Goal: Check status

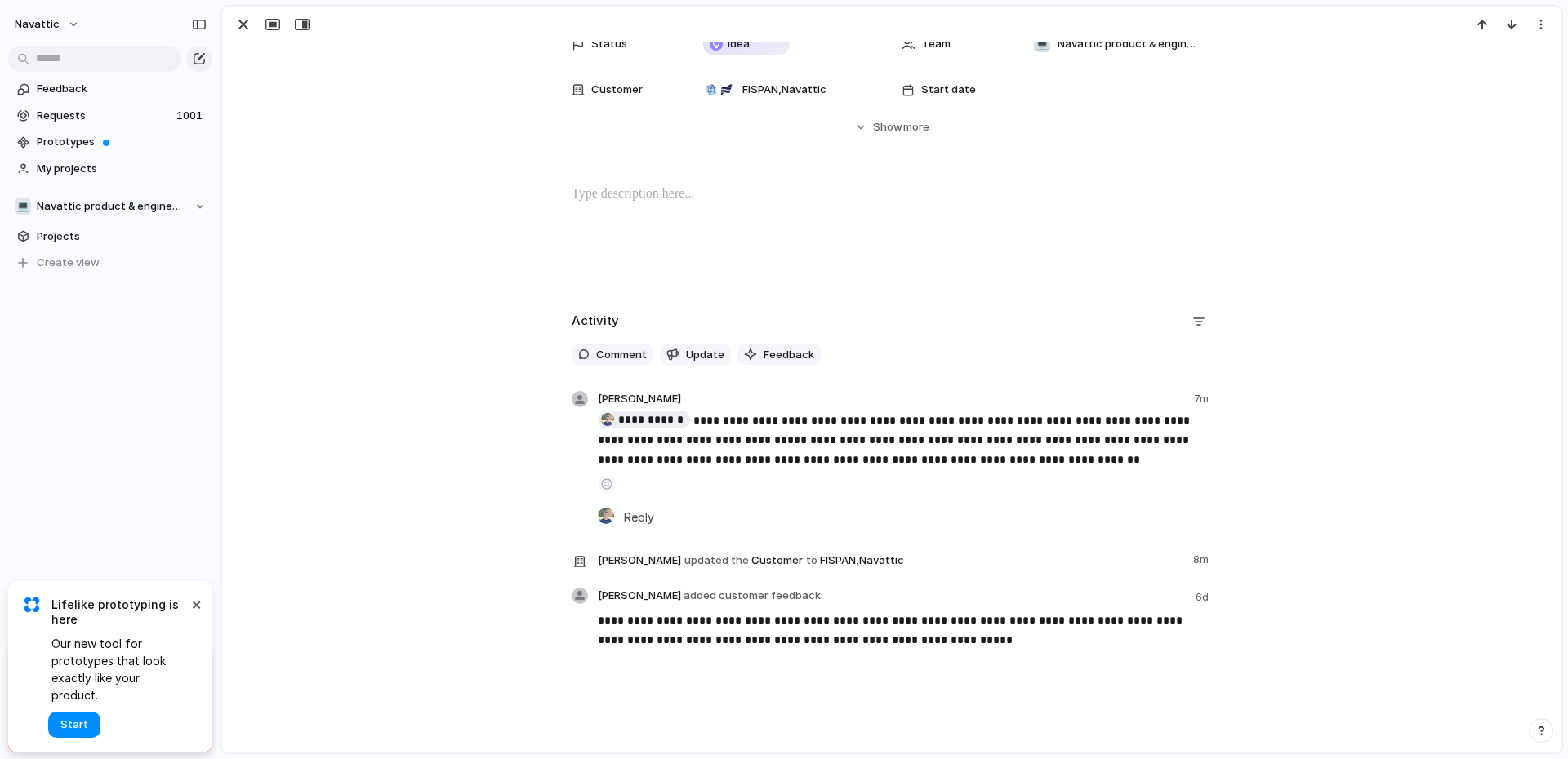
scroll to position [149, 0]
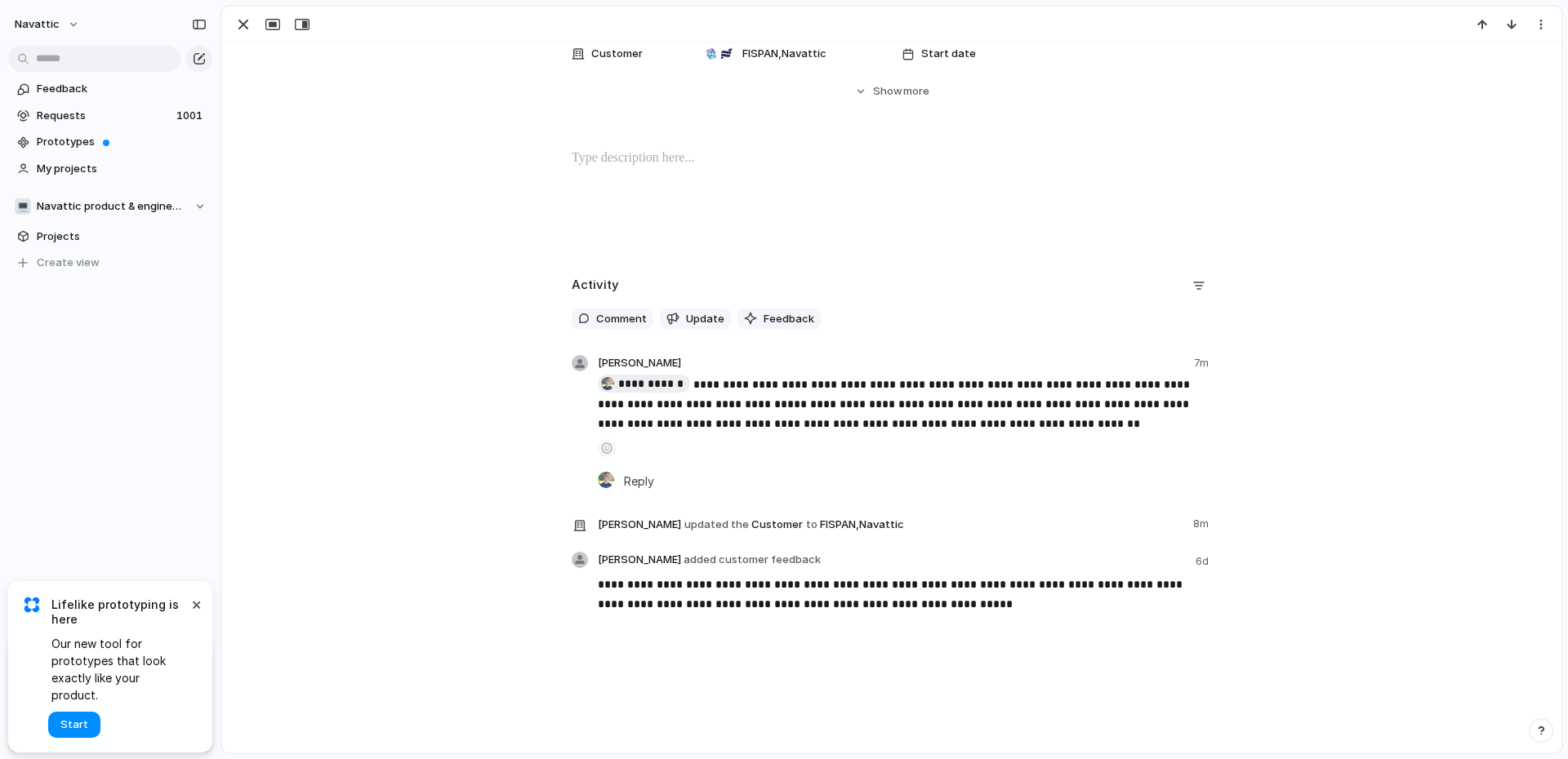
click at [449, 262] on div "**********" at bounding box center [892, 264] width 1339 height 742
